Goal: Navigation & Orientation: Find specific page/section

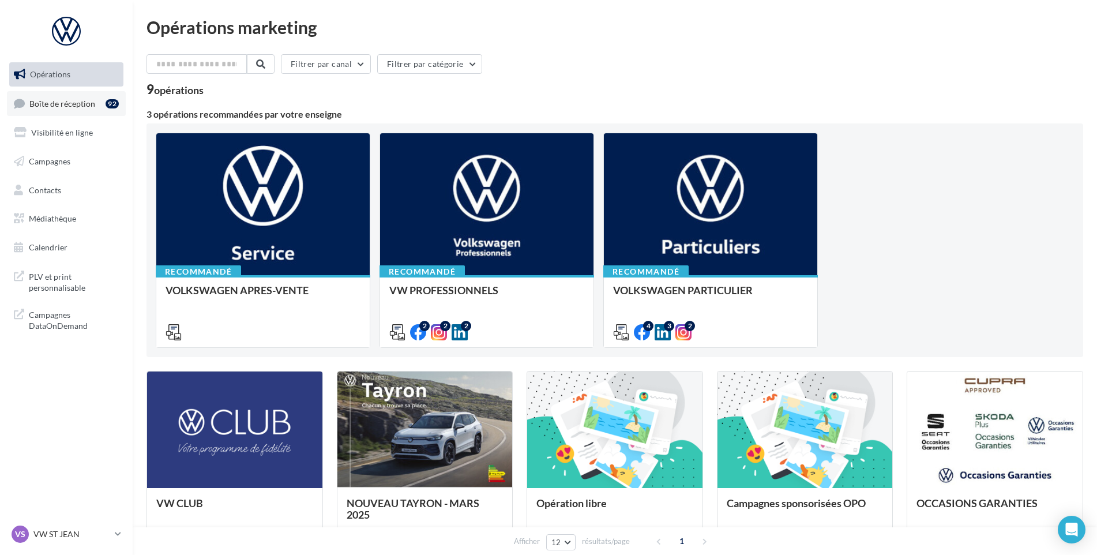
click at [85, 110] on link "Boîte de réception 92" at bounding box center [66, 103] width 119 height 25
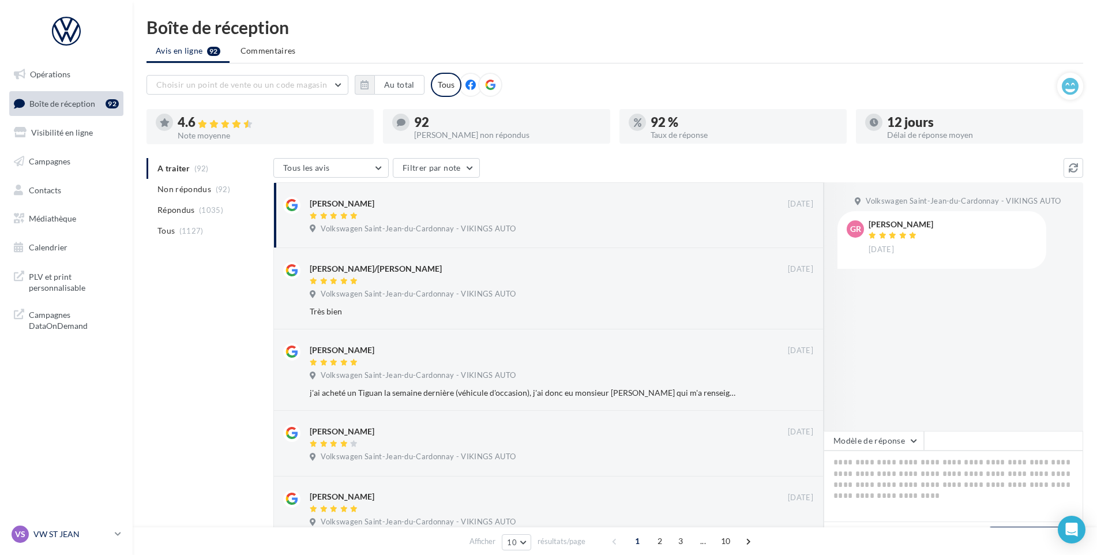
click at [78, 534] on p "VW ST JEAN" at bounding box center [71, 534] width 77 height 12
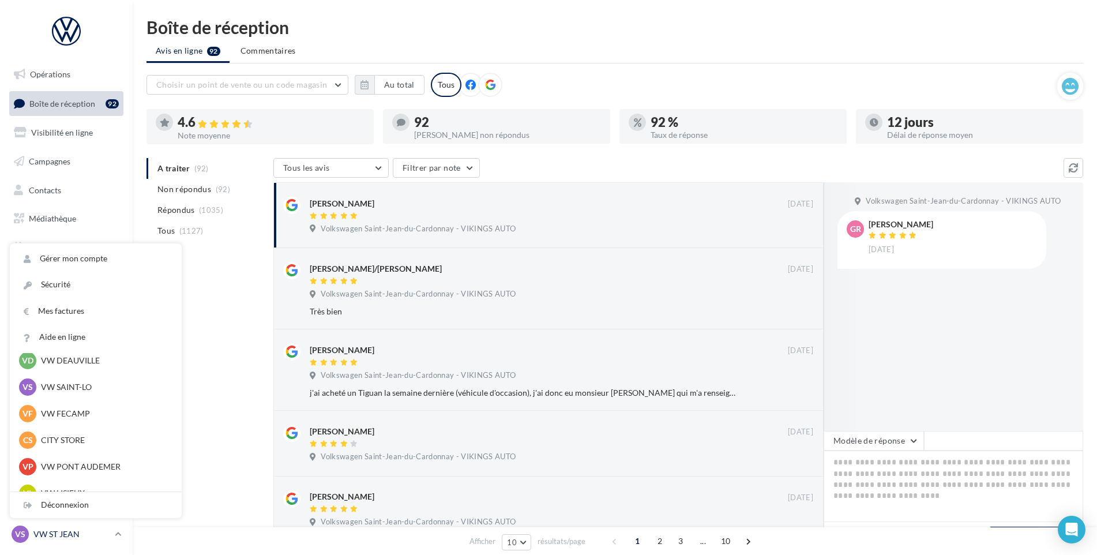
scroll to position [173, 0]
click at [99, 403] on div "VP VW PONT AUDEMER vw-pon-vau" at bounding box center [95, 411] width 153 height 17
